Goal: Transaction & Acquisition: Subscribe to service/newsletter

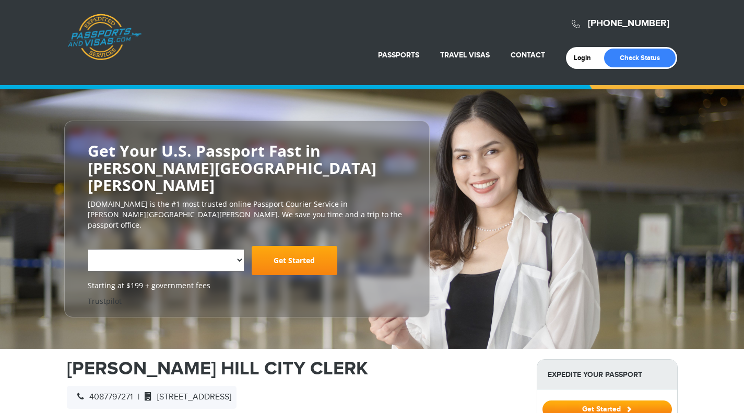
select select "**********"
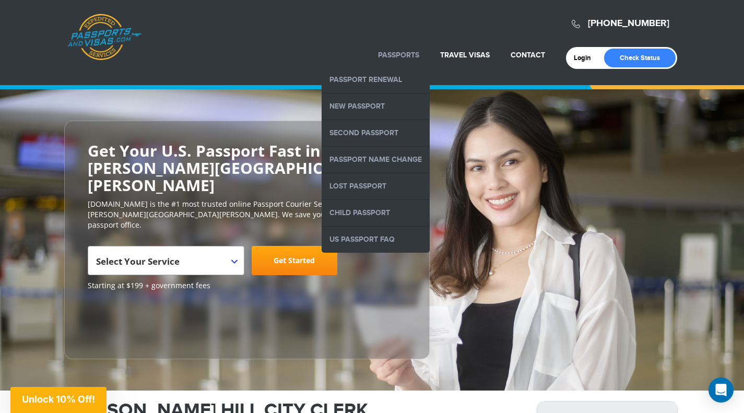
click at [399, 54] on link "Passports" at bounding box center [398, 55] width 41 height 9
click at [381, 76] on link "Passport Renewal" at bounding box center [376, 80] width 108 height 26
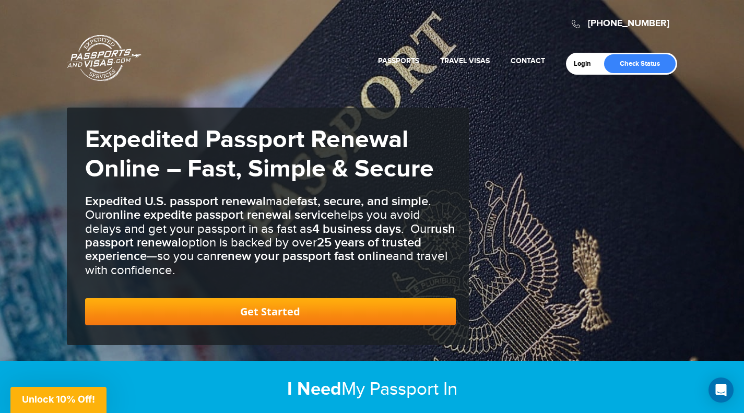
click at [567, 185] on div "[PHONE_NUMBER] Passports & [DOMAIN_NAME] Login Check Status Passports Passport …" at bounding box center [372, 180] width 744 height 361
